Goal: Obtain resource: Download file/media

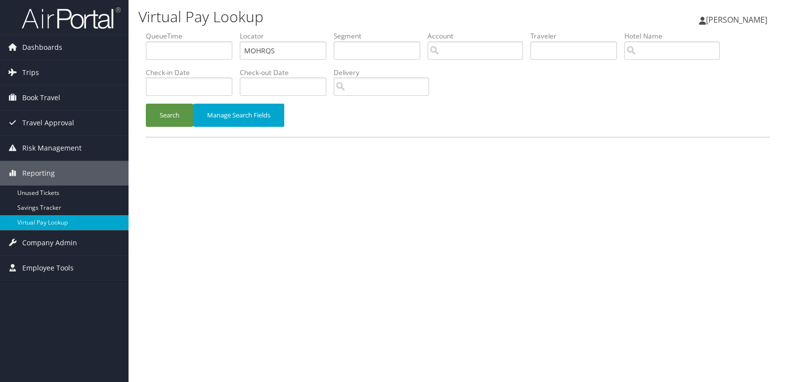
click at [285, 56] on input "MOHRQS" at bounding box center [283, 51] width 86 height 18
type input "IXETVU"
click at [173, 118] on button "Search" at bounding box center [169, 115] width 47 height 23
click at [287, 51] on input "text" at bounding box center [283, 51] width 86 height 18
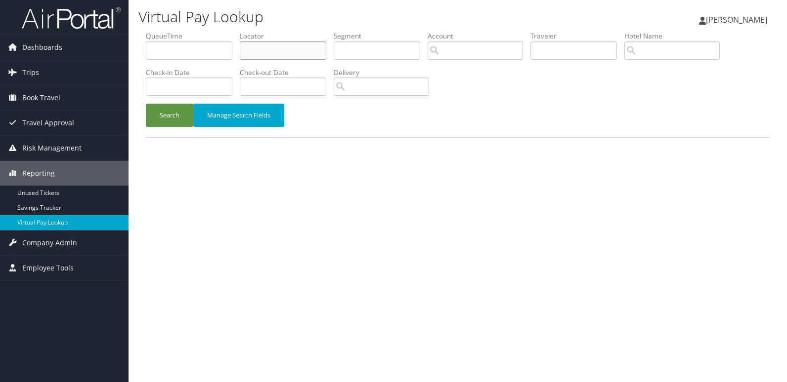
paste input "IXETVU"
type input "IXETVU"
click at [163, 115] on button "Search" at bounding box center [169, 115] width 47 height 23
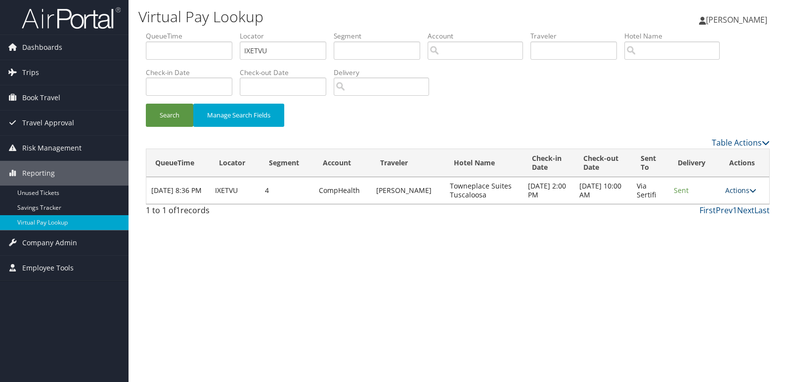
click at [731, 190] on link "Actions" at bounding box center [740, 190] width 31 height 9
click at [738, 215] on link "Logs" at bounding box center [721, 221] width 62 height 17
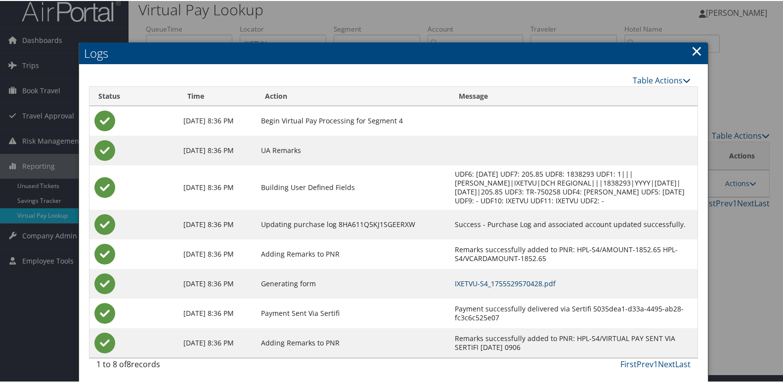
scroll to position [10, 0]
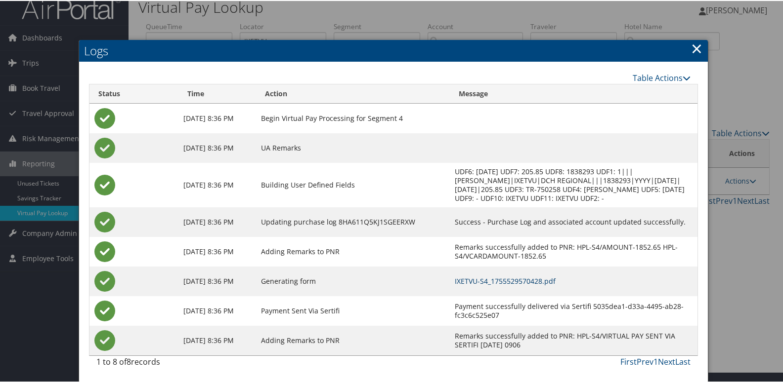
click at [531, 280] on link "IXETVU-S4_1755529570428.pdf" at bounding box center [505, 280] width 101 height 9
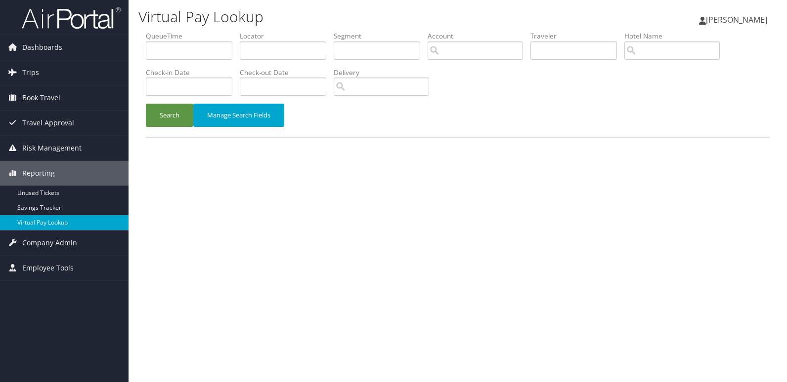
click at [291, 38] on label "Locator" at bounding box center [287, 36] width 94 height 10
click at [292, 47] on input "text" at bounding box center [283, 51] width 86 height 18
paste input "FVWWOE"
type input "FVWWOE"
click at [173, 118] on button "Search" at bounding box center [169, 115] width 47 height 23
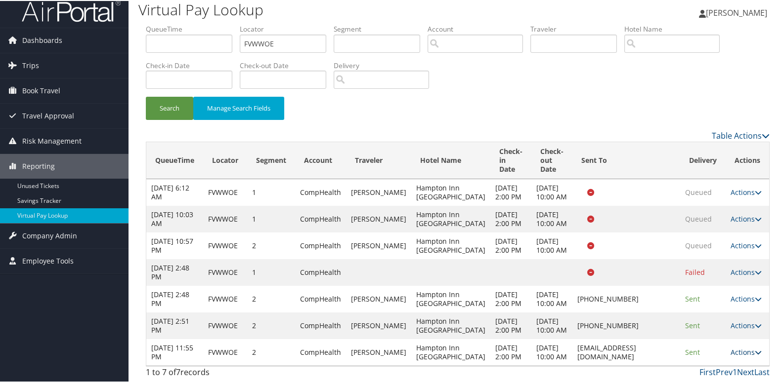
click at [739, 347] on link "Actions" at bounding box center [745, 351] width 31 height 9
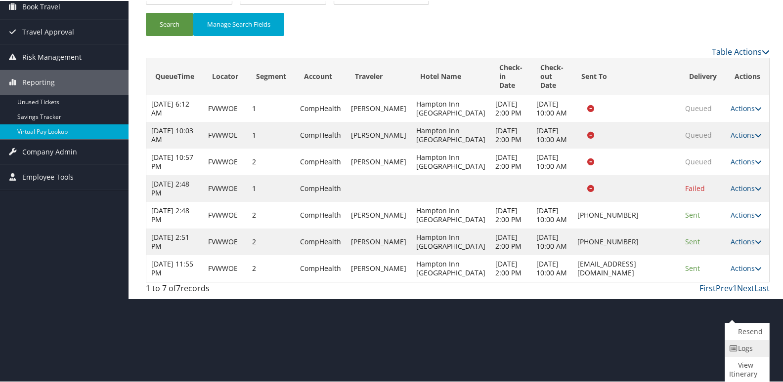
click at [742, 352] on link "Logs" at bounding box center [746, 347] width 42 height 17
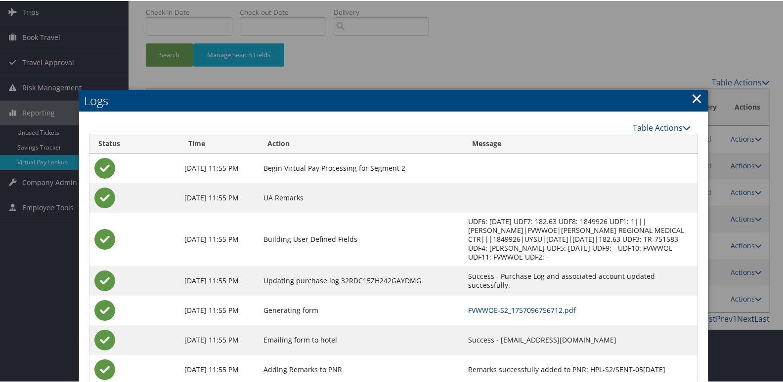
click at [513, 305] on link "FVWWOE-S2_1757096756712.pdf" at bounding box center [522, 309] width 108 height 9
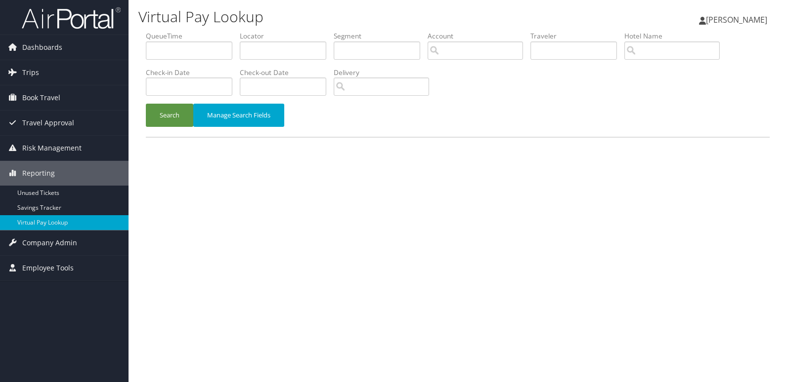
click at [277, 63] on li "Locator" at bounding box center [287, 49] width 94 height 36
click at [288, 46] on input "text" at bounding box center [283, 51] width 86 height 18
paste input "SUUWQE"
type input "SUUWQE"
click at [168, 120] on button "Search" at bounding box center [169, 115] width 47 height 23
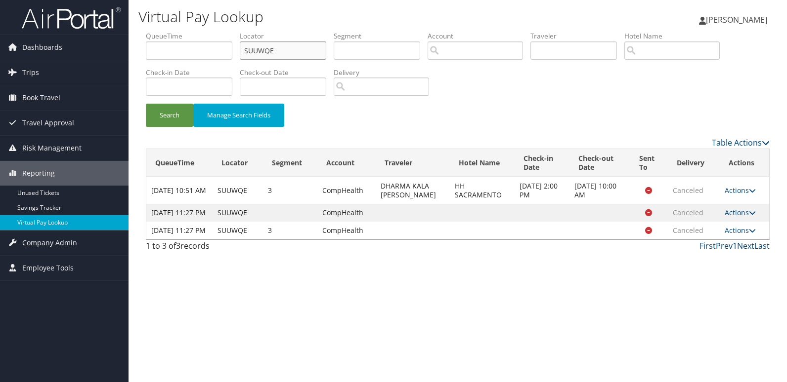
click at [296, 48] on input "SUUWQE" at bounding box center [283, 51] width 86 height 18
paste input "IUSYFT"
type input "IUSYFT"
click at [175, 114] on button "Search" at bounding box center [169, 115] width 47 height 23
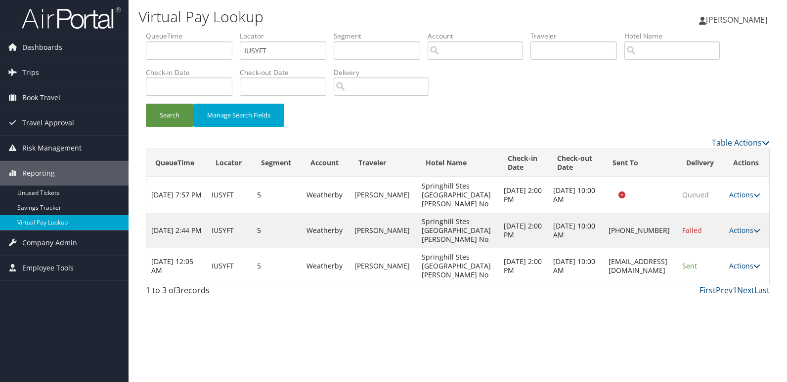
click at [732, 264] on link "Actions" at bounding box center [744, 265] width 31 height 9
click at [724, 298] on link "Logs" at bounding box center [725, 297] width 62 height 17
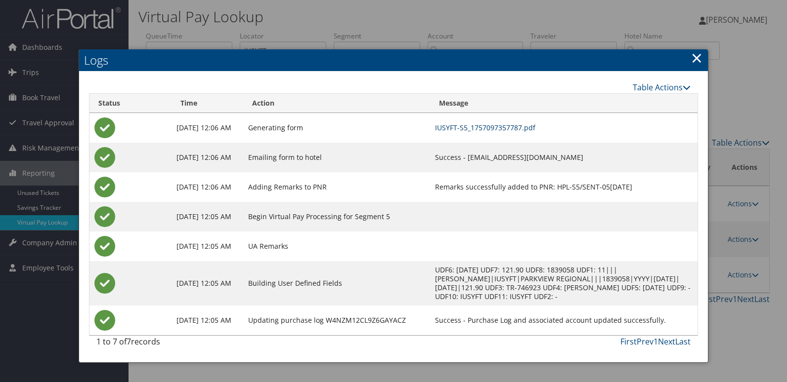
click at [535, 127] on link "IUSYFT-S5_1757097357787.pdf" at bounding box center [485, 127] width 100 height 9
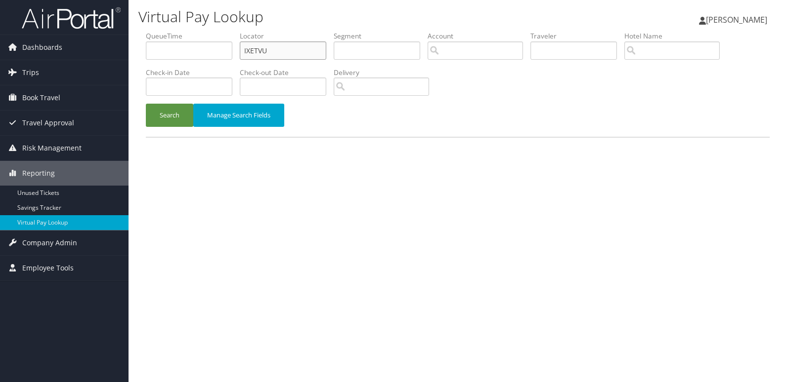
click at [283, 49] on input "IXETVU" at bounding box center [283, 51] width 86 height 18
paste input "KQDDAJ"
click at [283, 49] on input "IXETVUKQDDAJ" at bounding box center [283, 51] width 86 height 18
paste input "text"
type input "KQDDAJ"
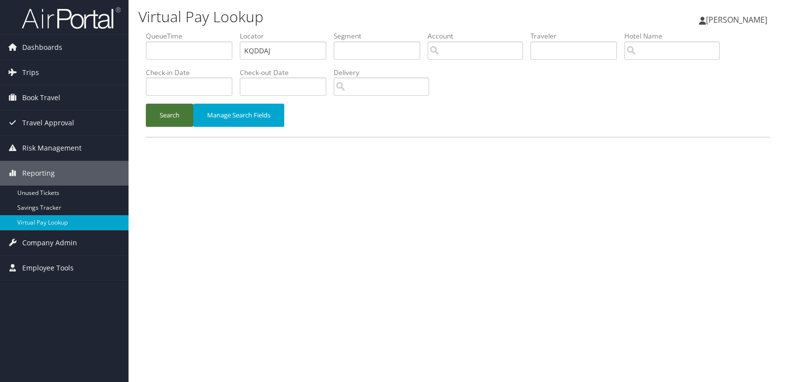
click at [178, 118] on button "Search" at bounding box center [169, 115] width 47 height 23
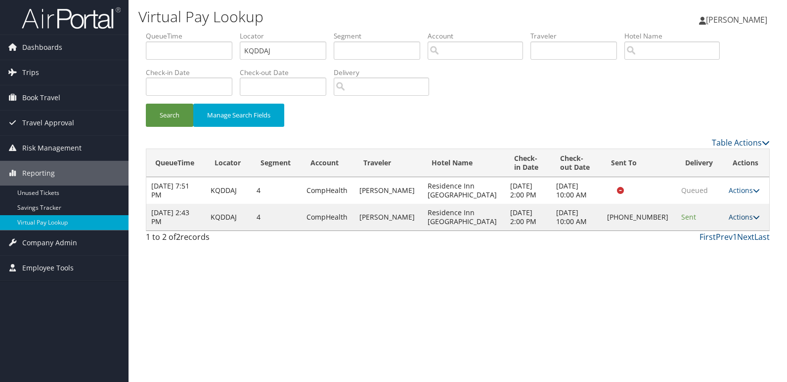
click at [734, 219] on link "Actions" at bounding box center [743, 216] width 31 height 9
click at [731, 247] on link "Logs" at bounding box center [710, 248] width 85 height 17
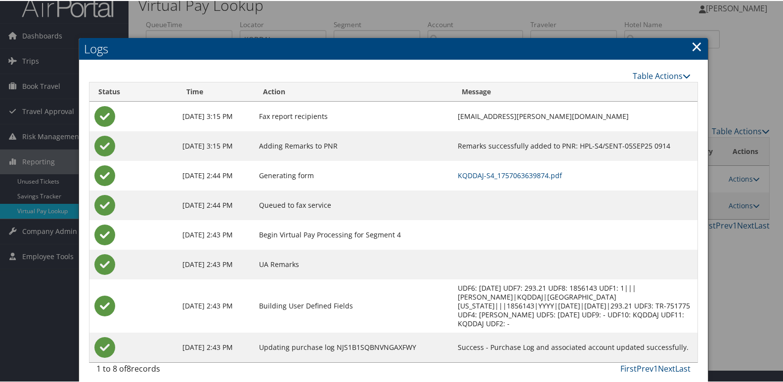
scroll to position [19, 0]
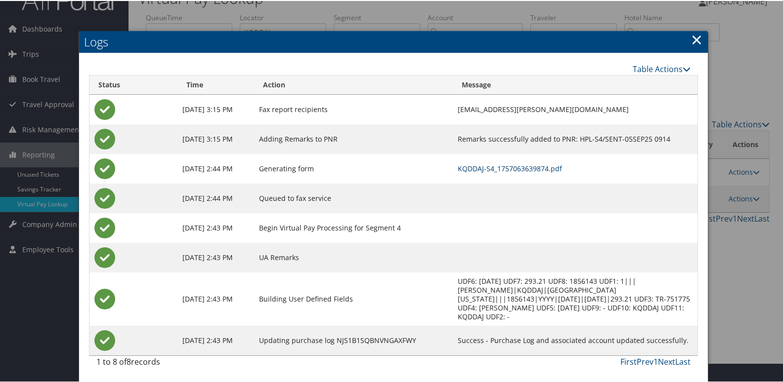
click at [556, 167] on link "KQDDAJ-S4_1757063639874.pdf" at bounding box center [510, 167] width 104 height 9
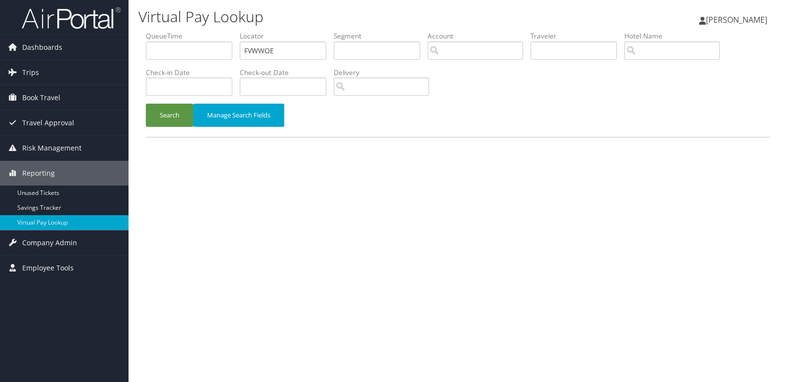
drag, startPoint x: 0, startPoint y: 0, endPoint x: 317, endPoint y: 40, distance: 319.8
click at [317, 40] on label "Locator" at bounding box center [287, 36] width 94 height 10
click at [300, 57] on input "FVWWOE" at bounding box center [283, 51] width 86 height 18
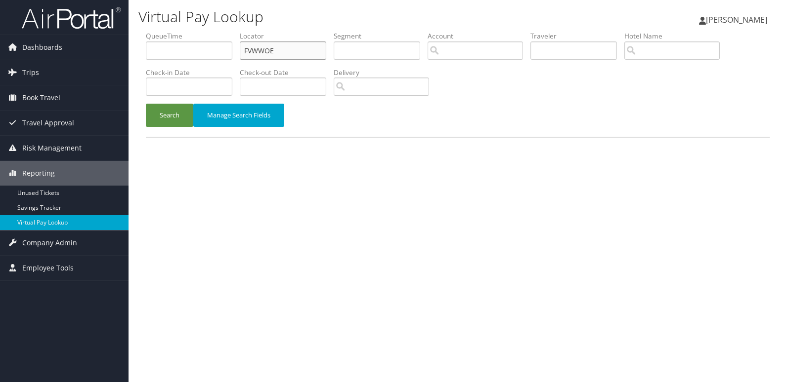
paste input "OKNFTZ"
type input "OKNFTZ"
click at [182, 116] on button "Search" at bounding box center [169, 115] width 47 height 23
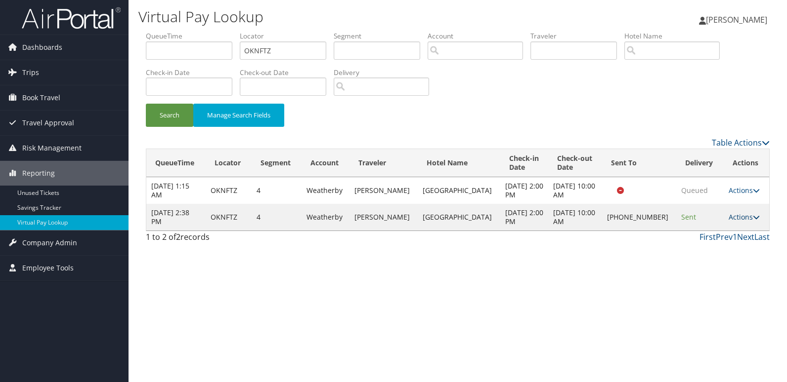
click at [740, 221] on link "Actions" at bounding box center [743, 216] width 31 height 9
click at [714, 248] on link "Logs" at bounding box center [709, 248] width 85 height 17
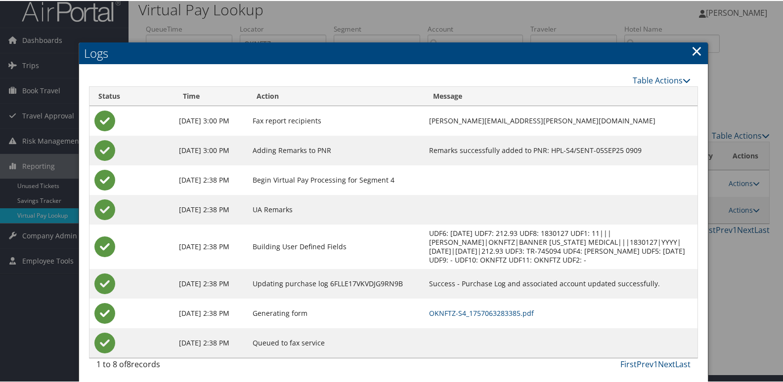
scroll to position [10, 0]
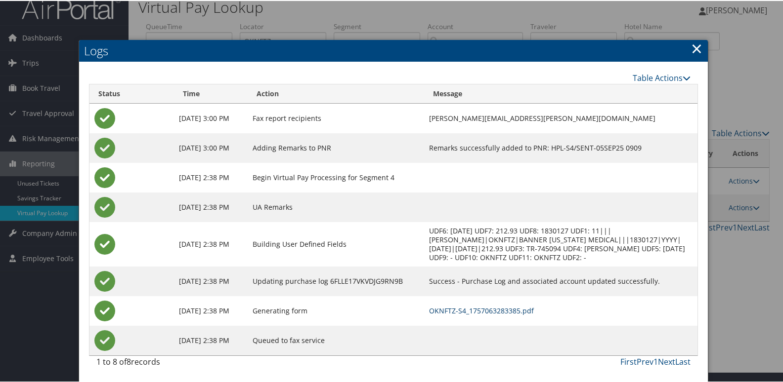
click at [505, 310] on link "OKNFTZ-S4_1757063283385.pdf" at bounding box center [481, 309] width 105 height 9
